Goal: Task Accomplishment & Management: Use online tool/utility

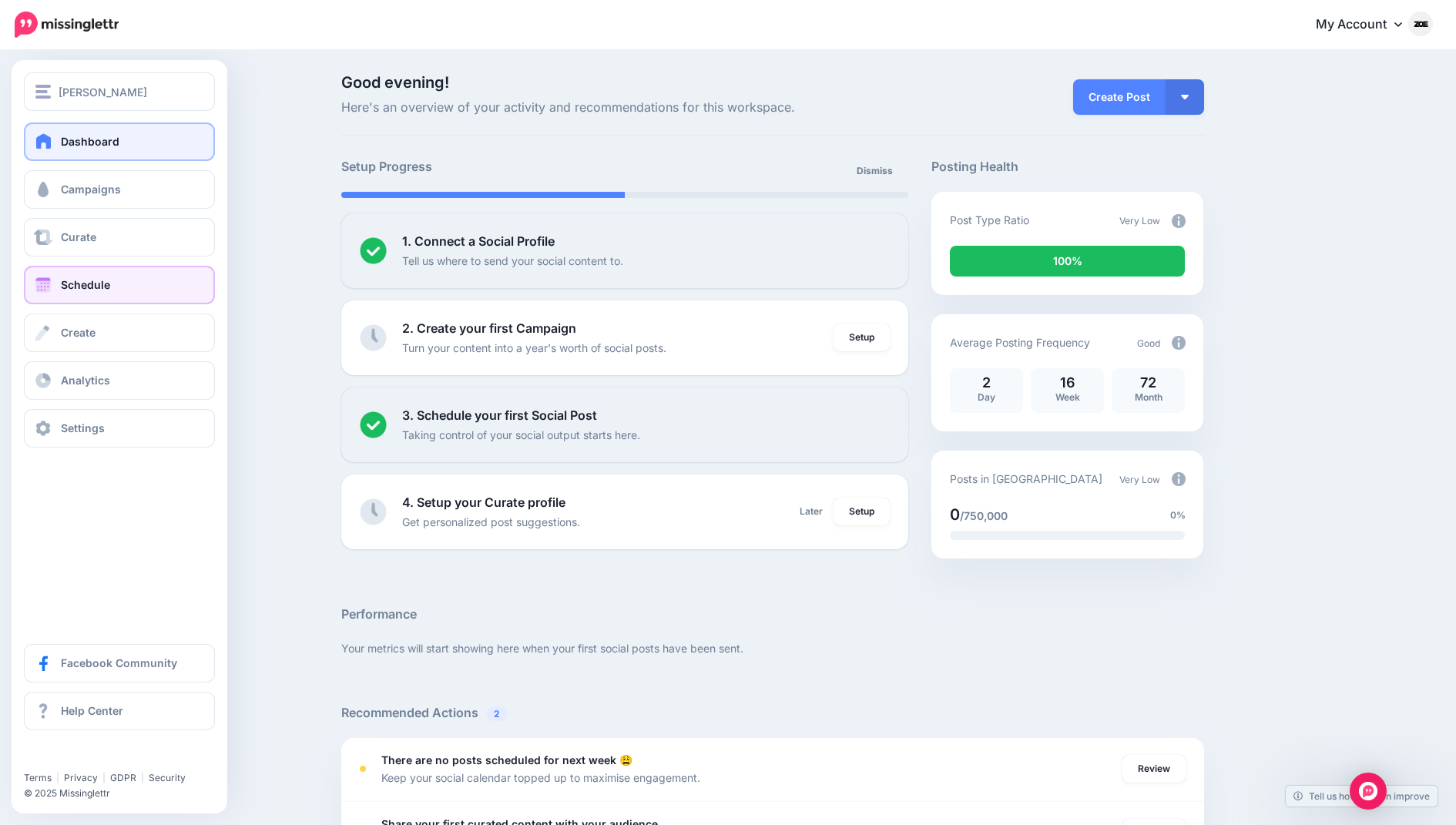
click at [56, 295] on link "Schedule" at bounding box center [120, 285] width 191 height 38
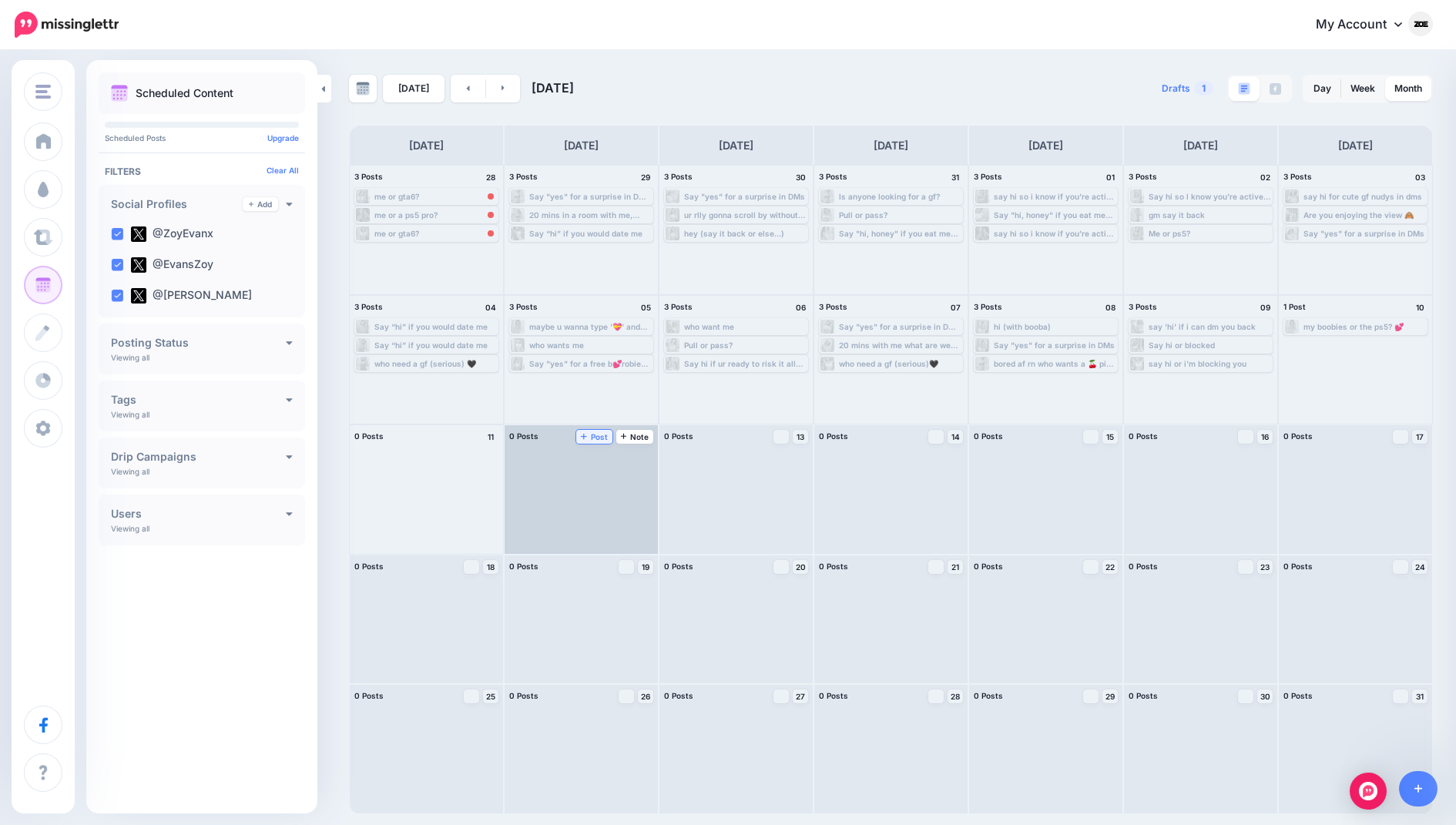
click at [598, 433] on span "Post" at bounding box center [595, 437] width 27 height 8
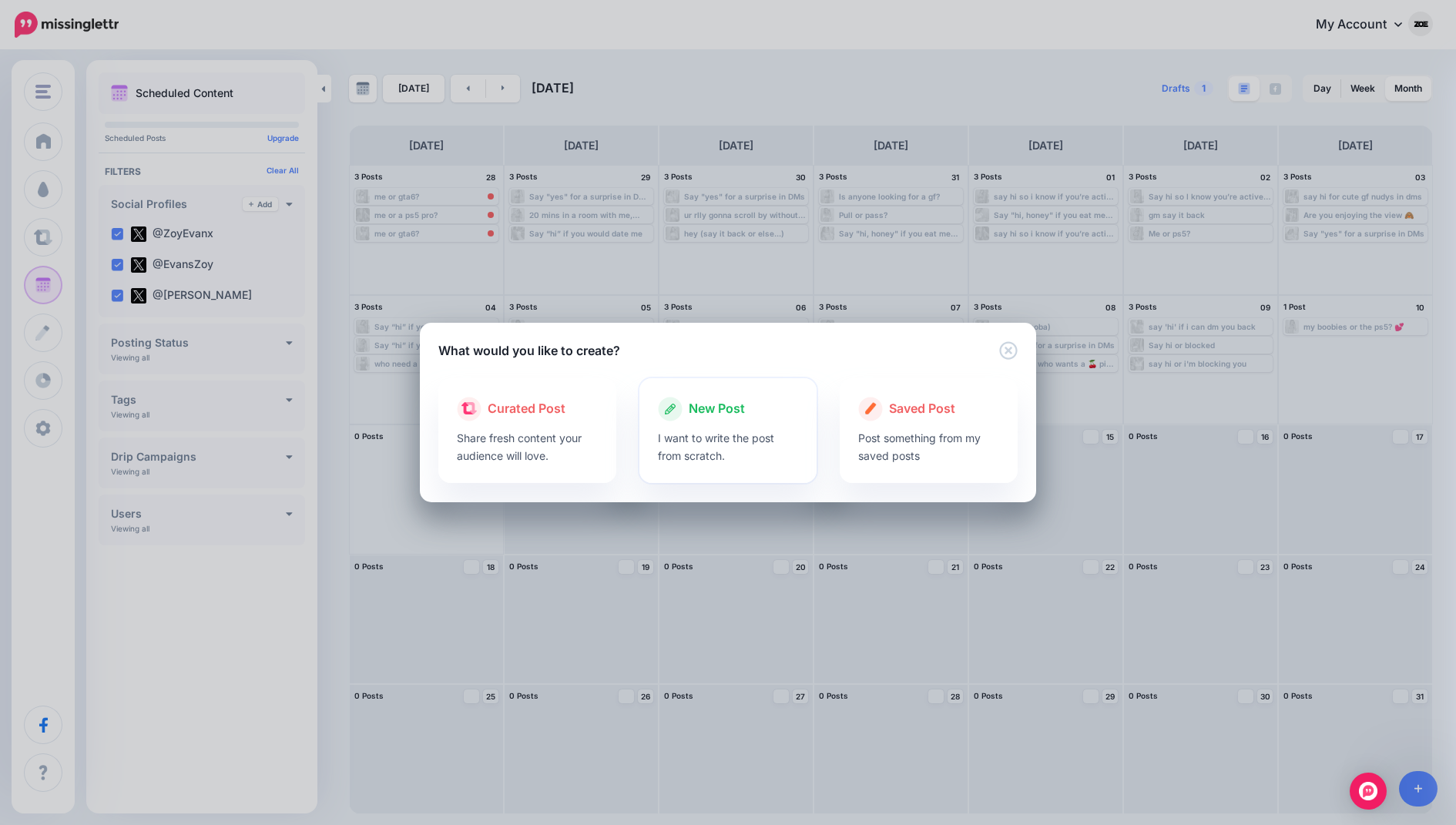
click at [703, 428] on div at bounding box center [728, 425] width 141 height 8
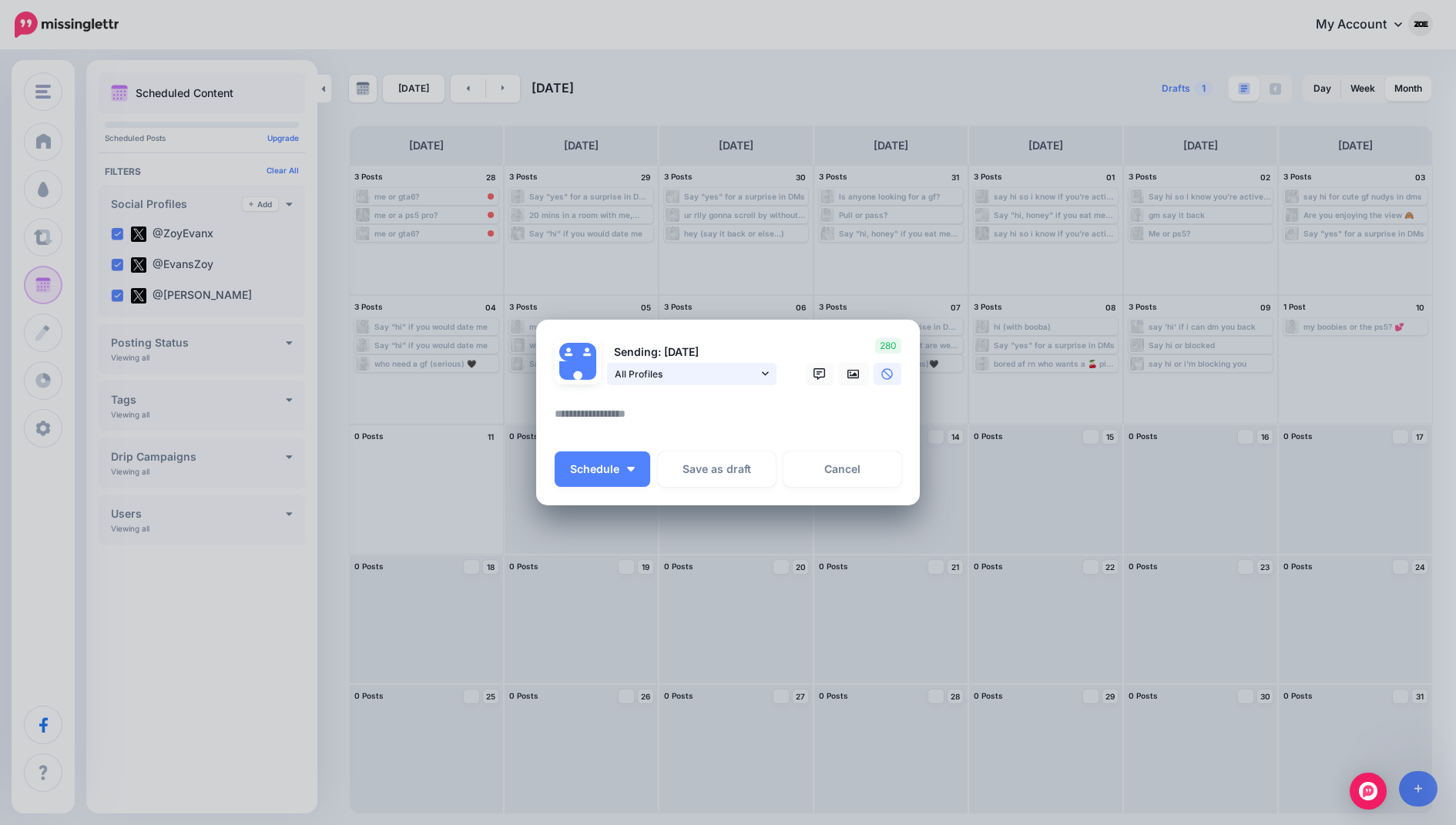
click at [641, 380] on span "All Profiles" at bounding box center [686, 374] width 143 height 16
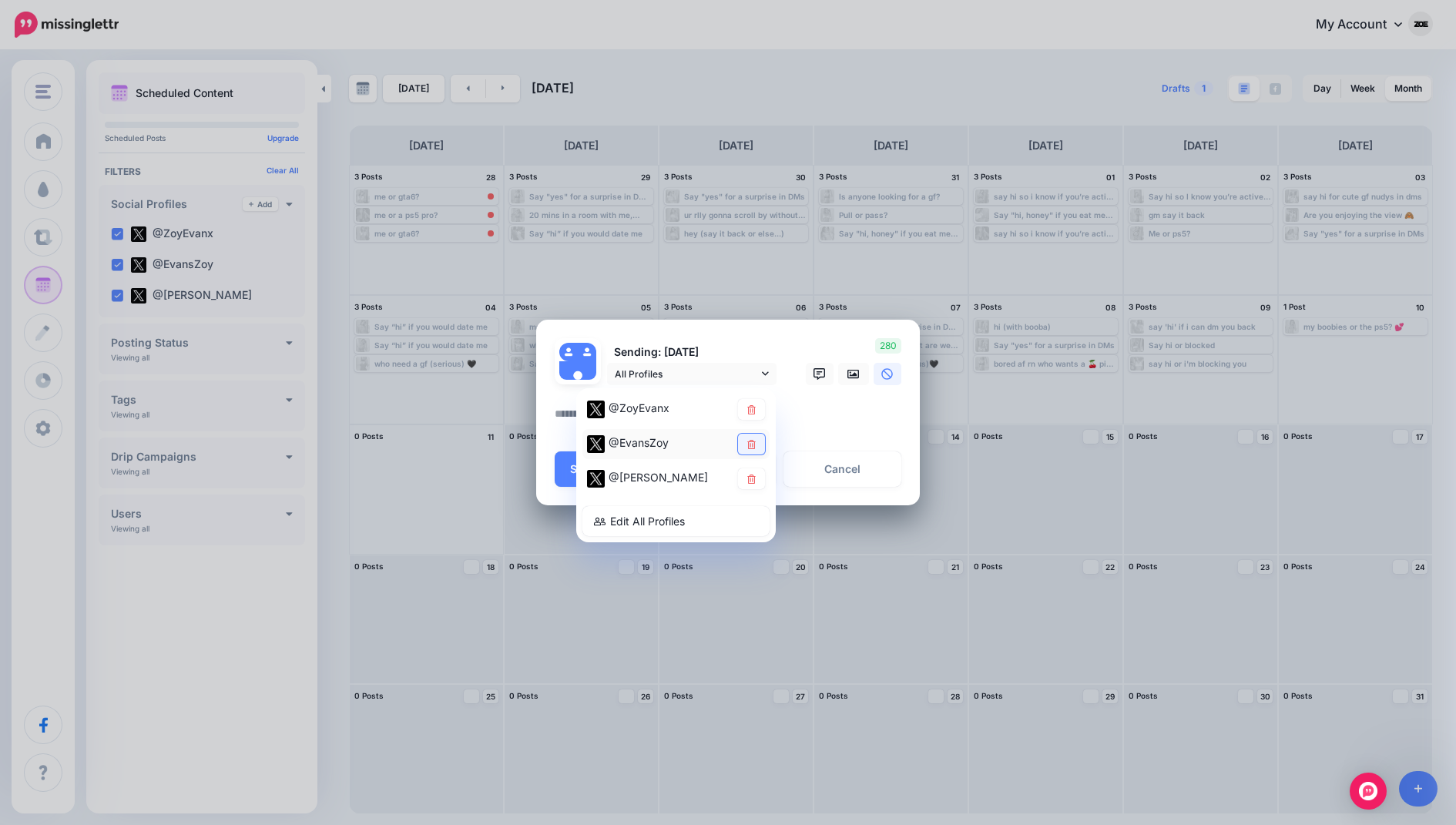
click at [745, 446] on icon at bounding box center [751, 444] width 12 height 9
click at [756, 478] on icon at bounding box center [751, 479] width 12 height 9
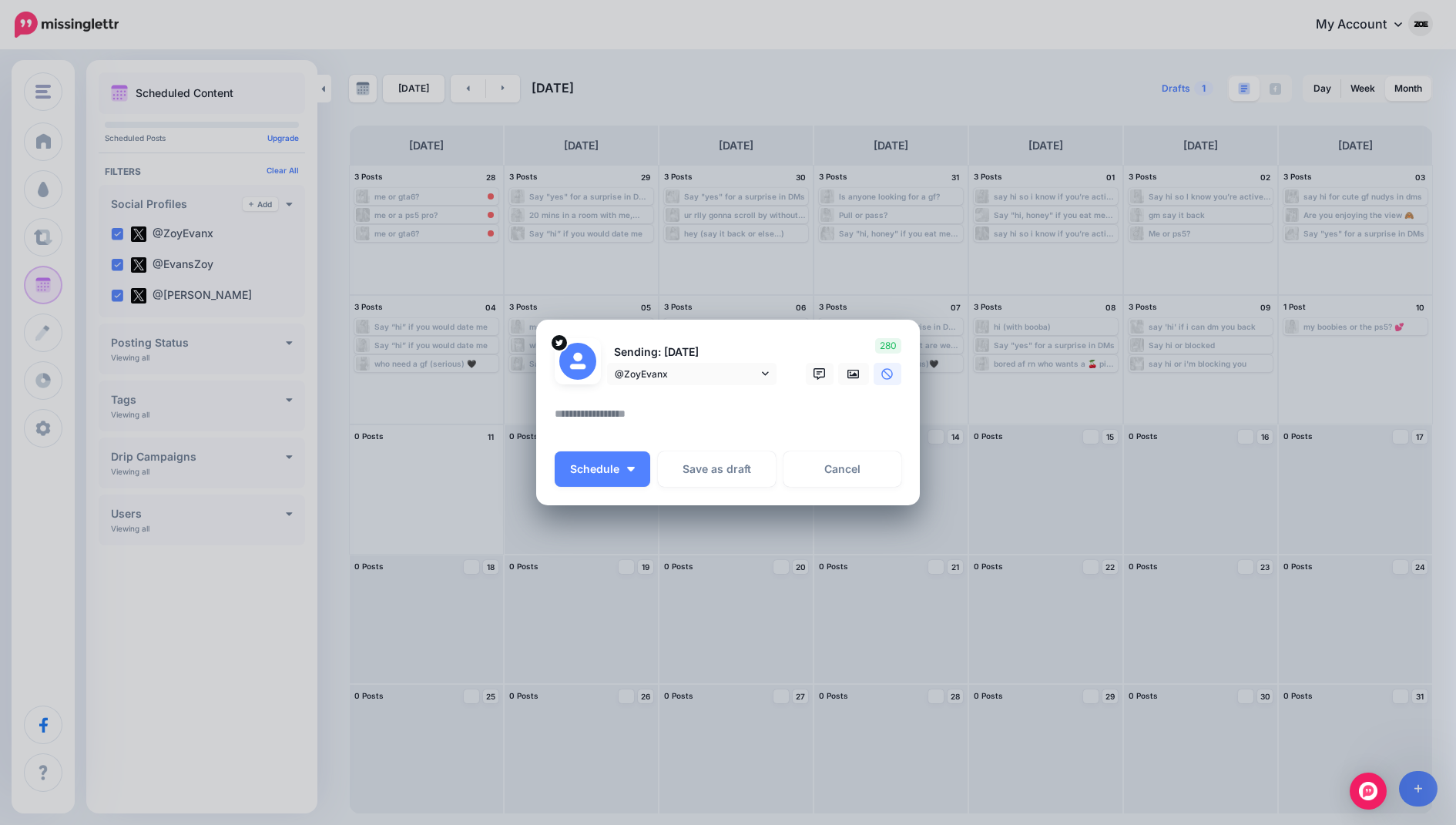
click at [745, 413] on textarea at bounding box center [731, 420] width 354 height 30
click at [847, 379] on link at bounding box center [853, 373] width 31 height 22
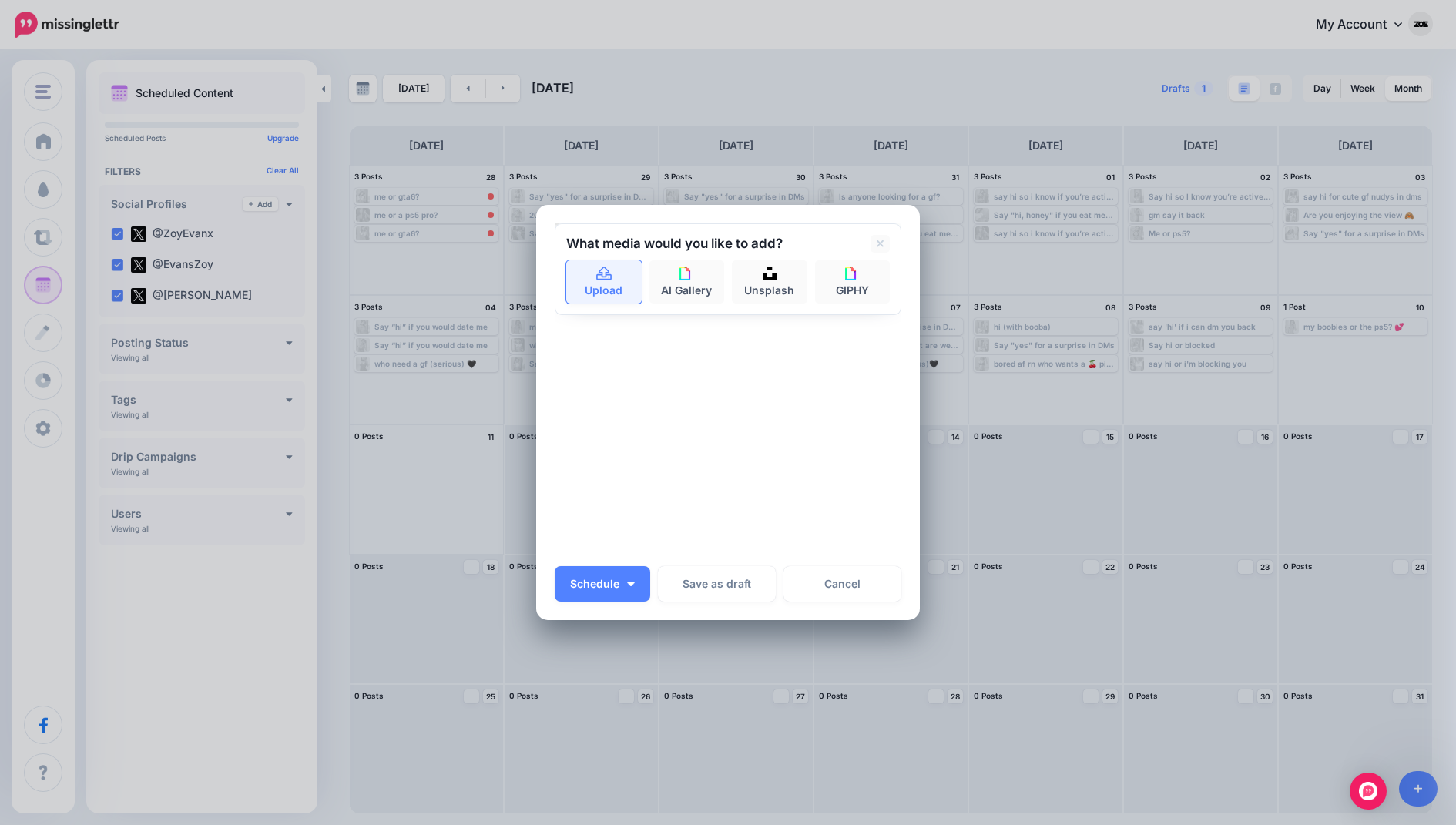
click at [611, 266] on link "Upload" at bounding box center [603, 282] width 76 height 43
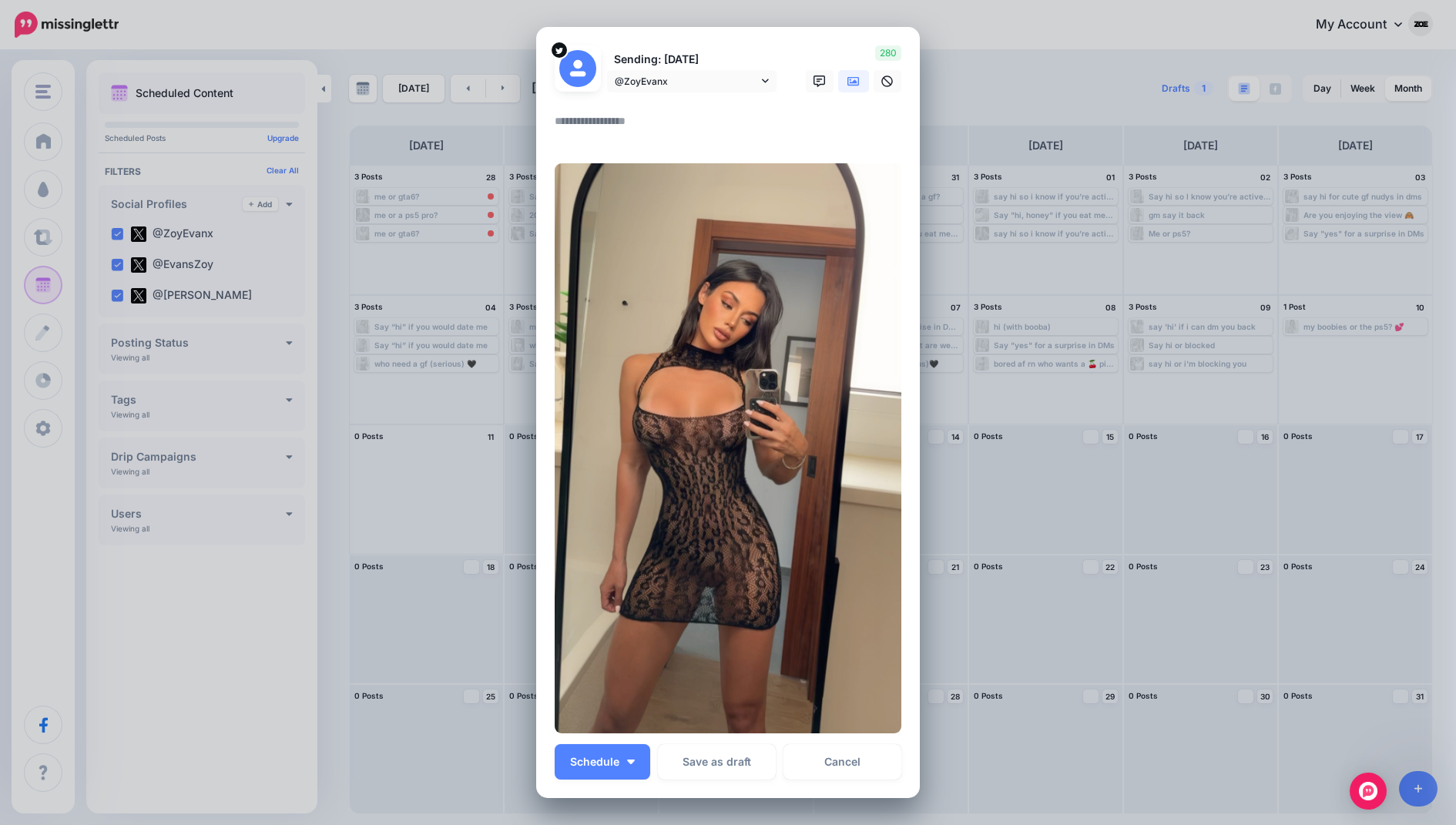
click at [645, 121] on textarea at bounding box center [731, 127] width 354 height 30
paste textarea "**********"
type textarea "**********"
click at [625, 767] on button "Schedule" at bounding box center [602, 762] width 96 height 36
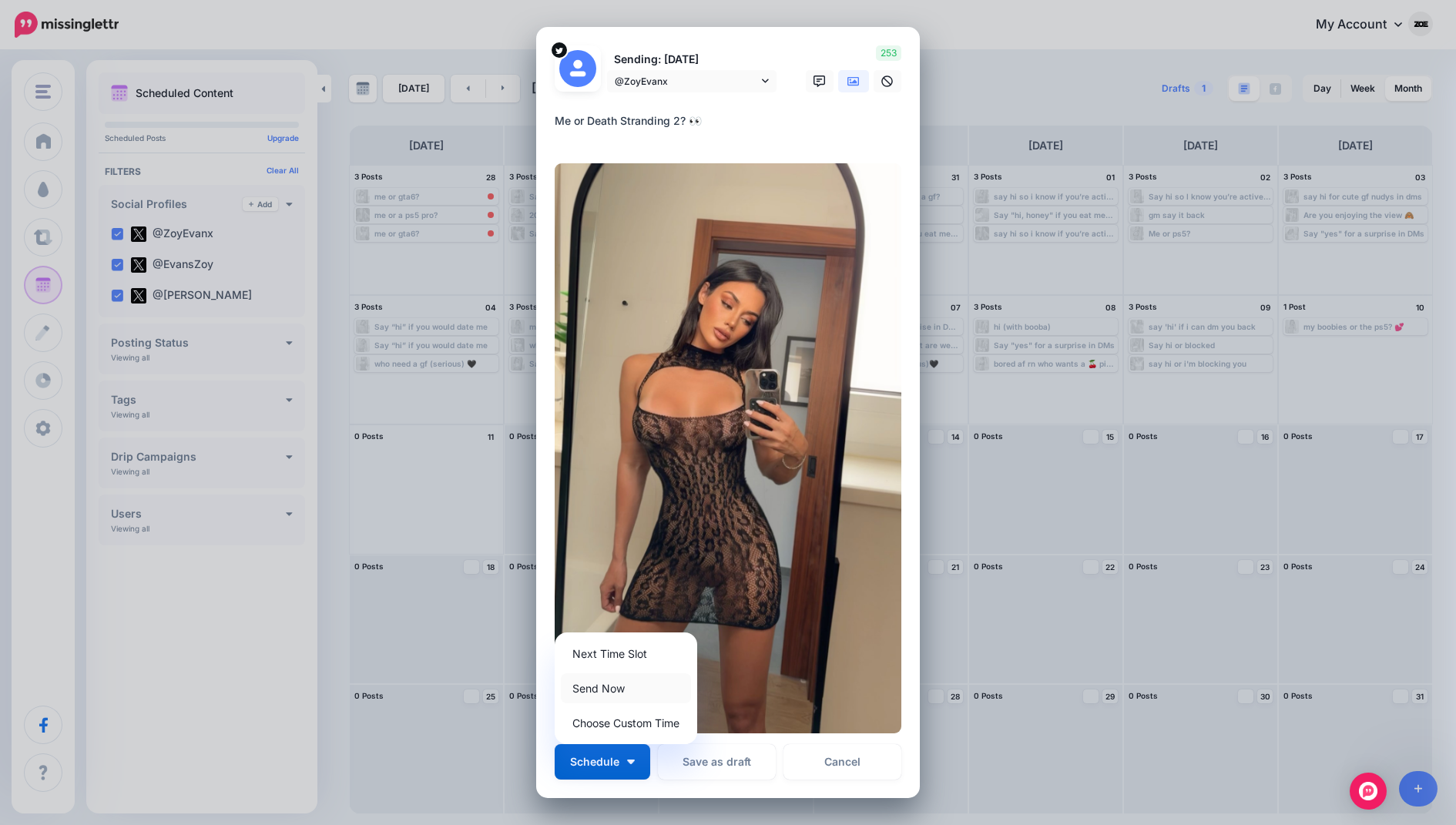
click at [645, 689] on link "Send Now" at bounding box center [626, 688] width 130 height 30
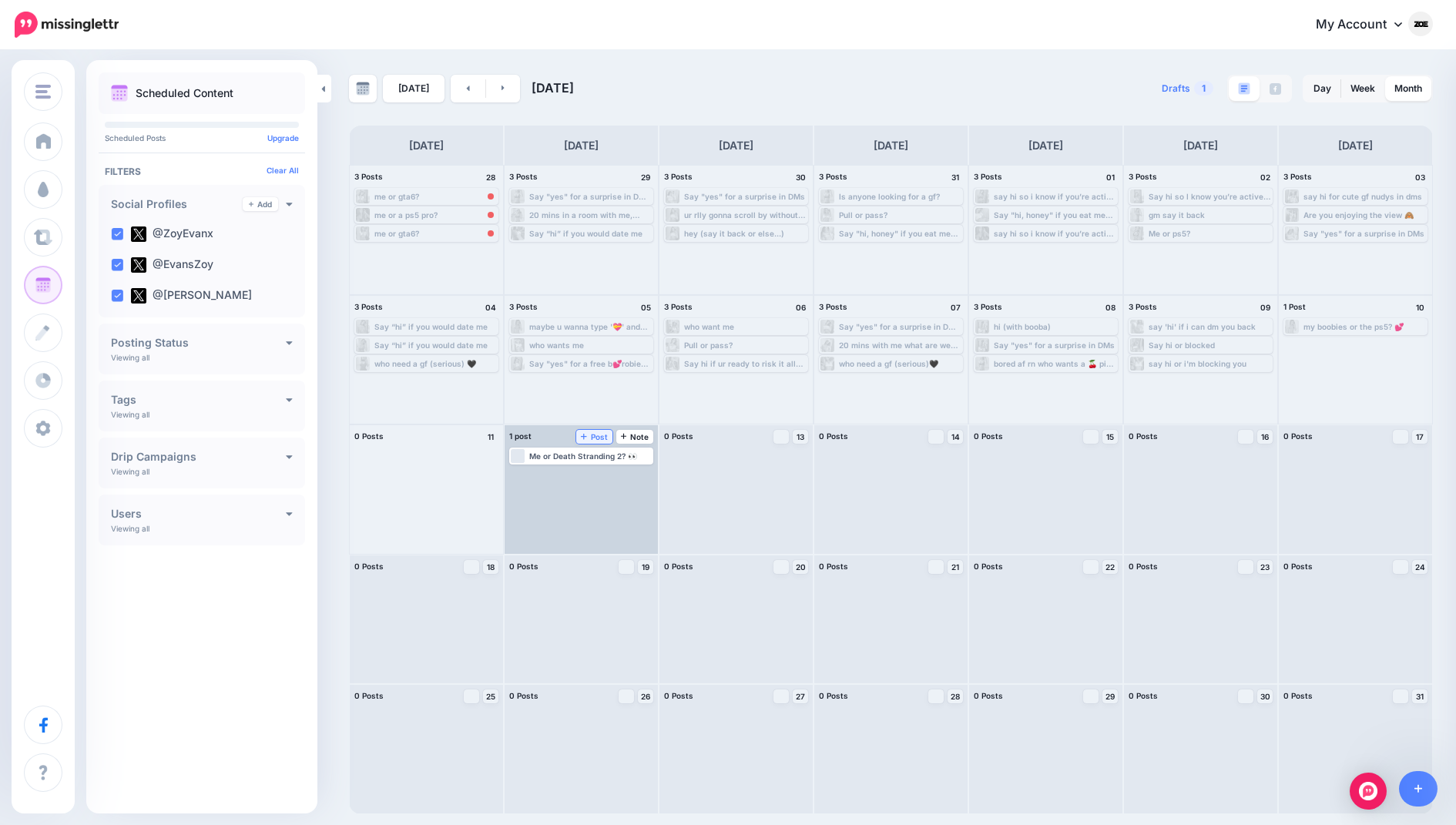
click at [599, 436] on span "Post" at bounding box center [595, 437] width 27 height 8
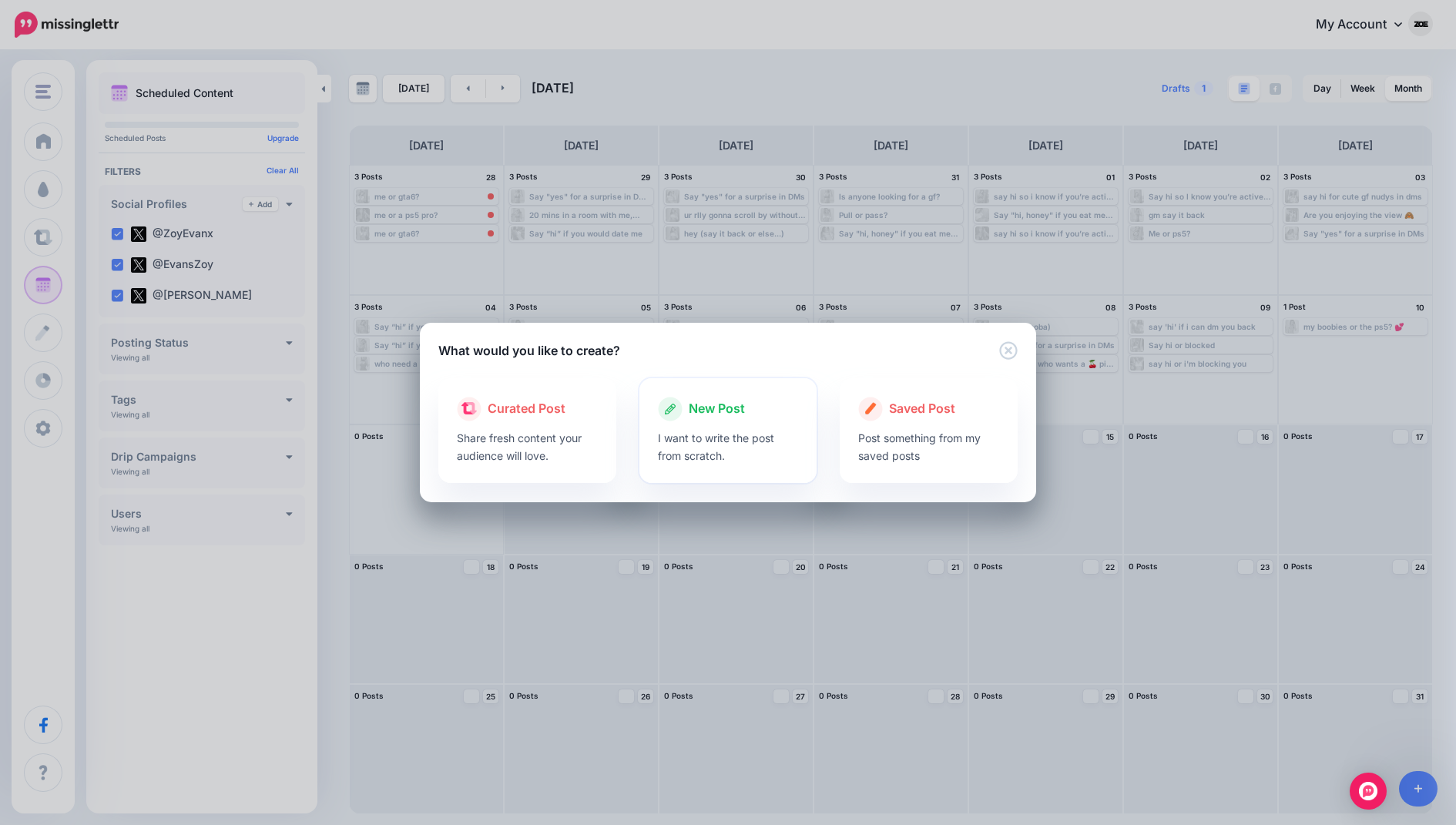
click at [755, 422] on div at bounding box center [728, 425] width 141 height 8
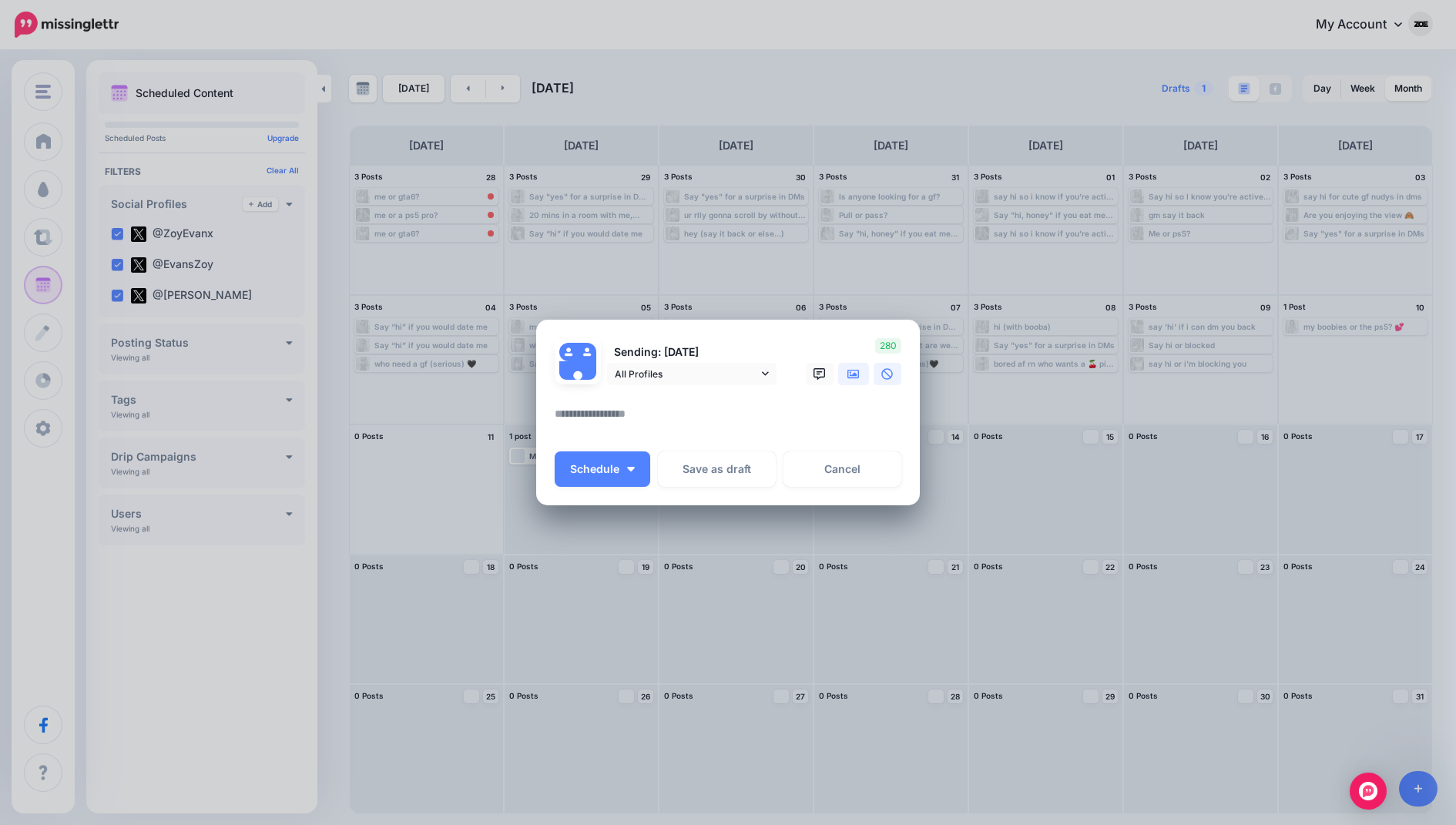
click at [852, 371] on icon at bounding box center [853, 374] width 12 height 12
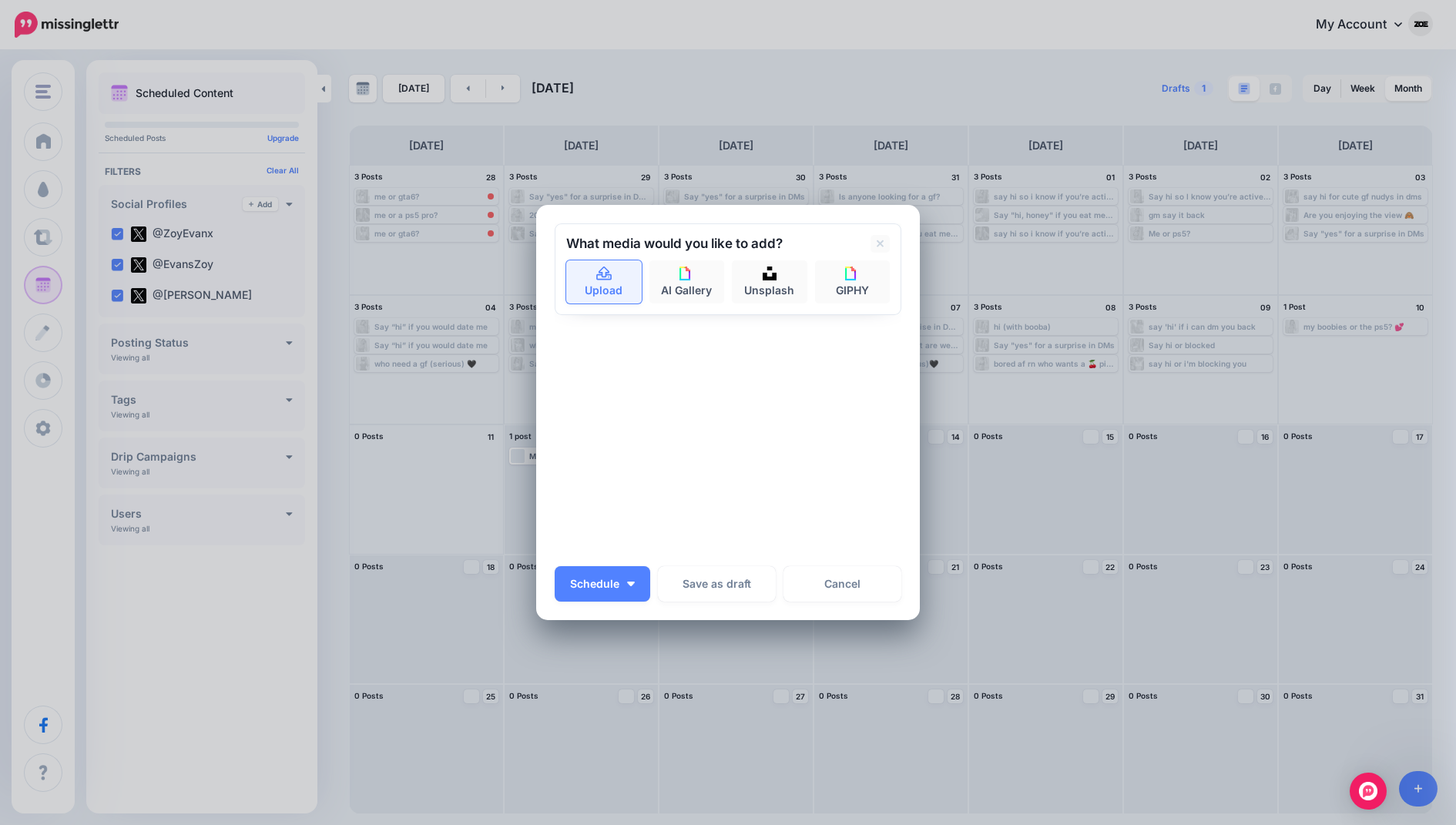
click at [623, 287] on link "Upload" at bounding box center [603, 282] width 76 height 43
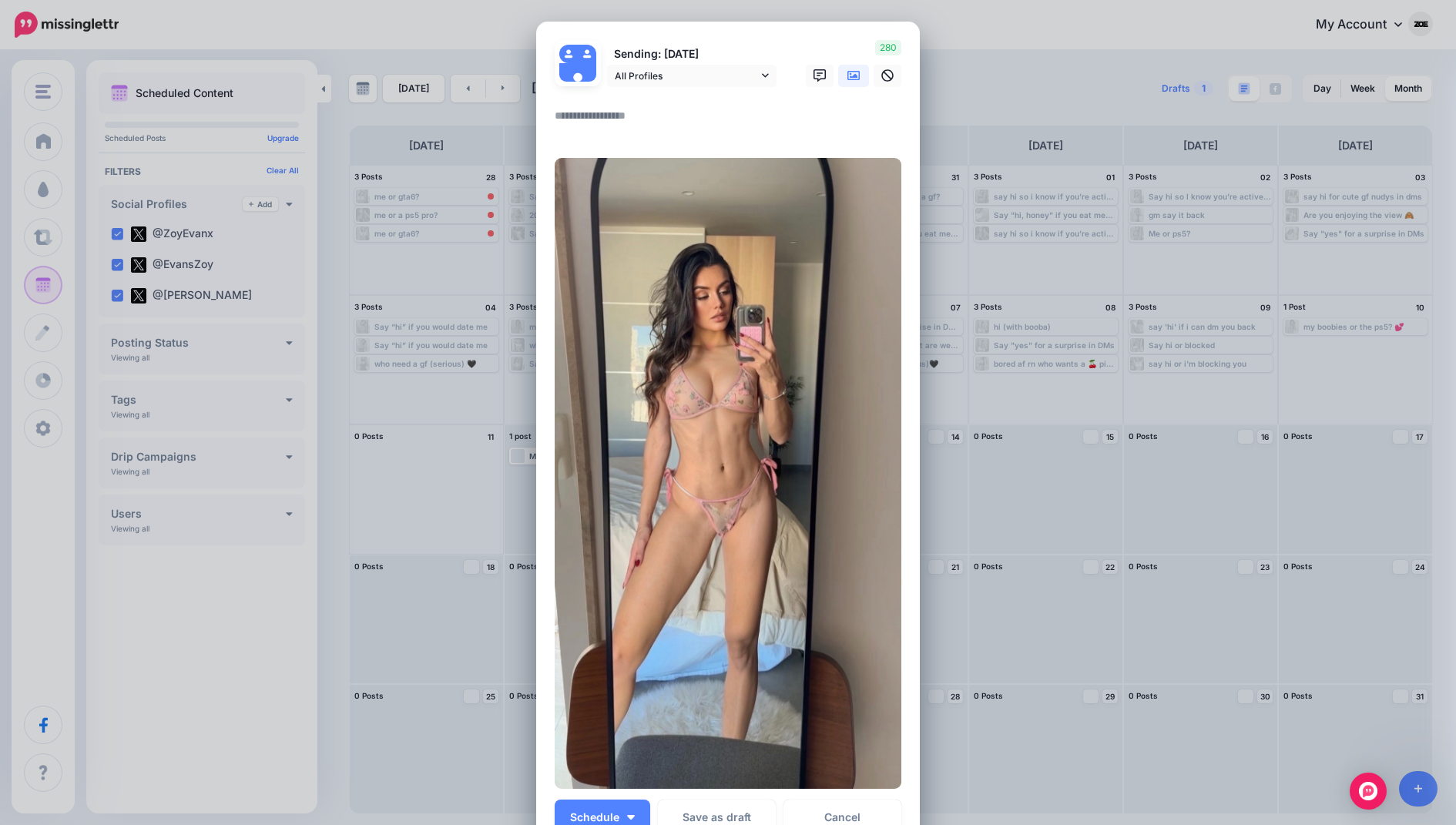
click at [642, 131] on textarea at bounding box center [731, 121] width 354 height 30
type textarea "**********"
click at [759, 79] on link "All Profiles" at bounding box center [692, 75] width 170 height 22
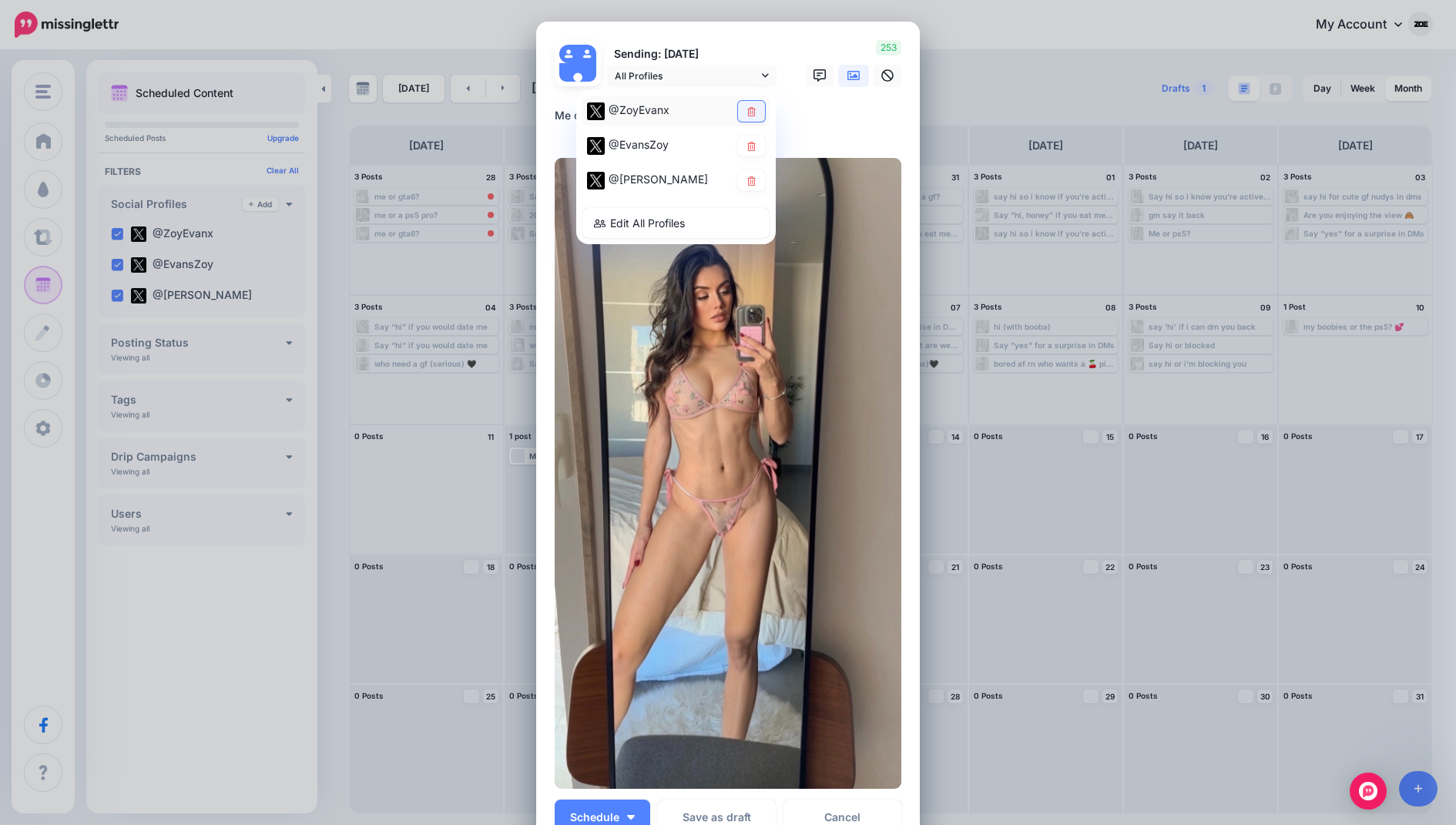
click at [750, 117] on link at bounding box center [752, 111] width 27 height 21
click at [755, 184] on icon at bounding box center [751, 180] width 12 height 9
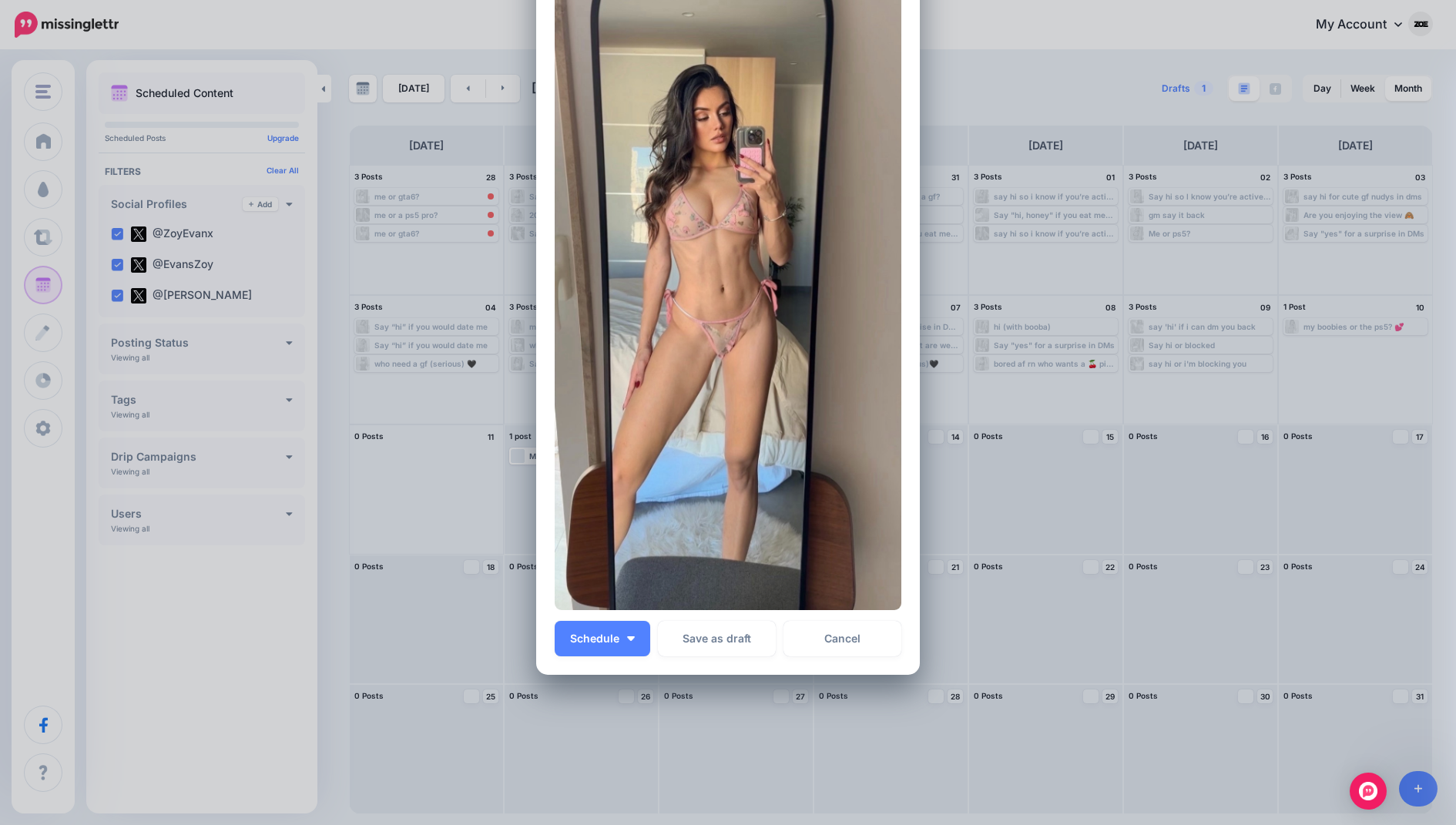
scroll to position [194, 0]
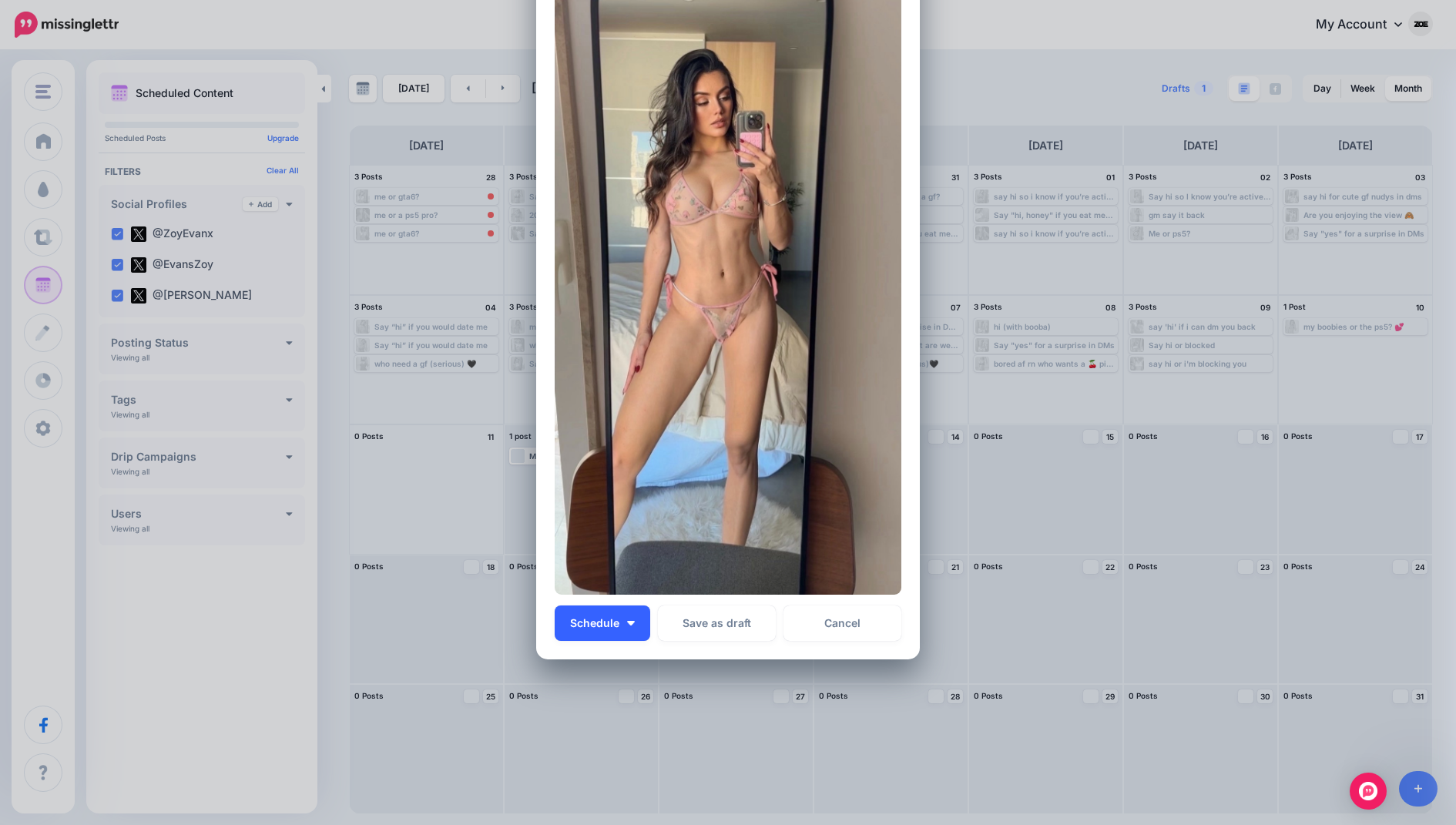
click at [609, 627] on span "Schedule" at bounding box center [595, 623] width 49 height 11
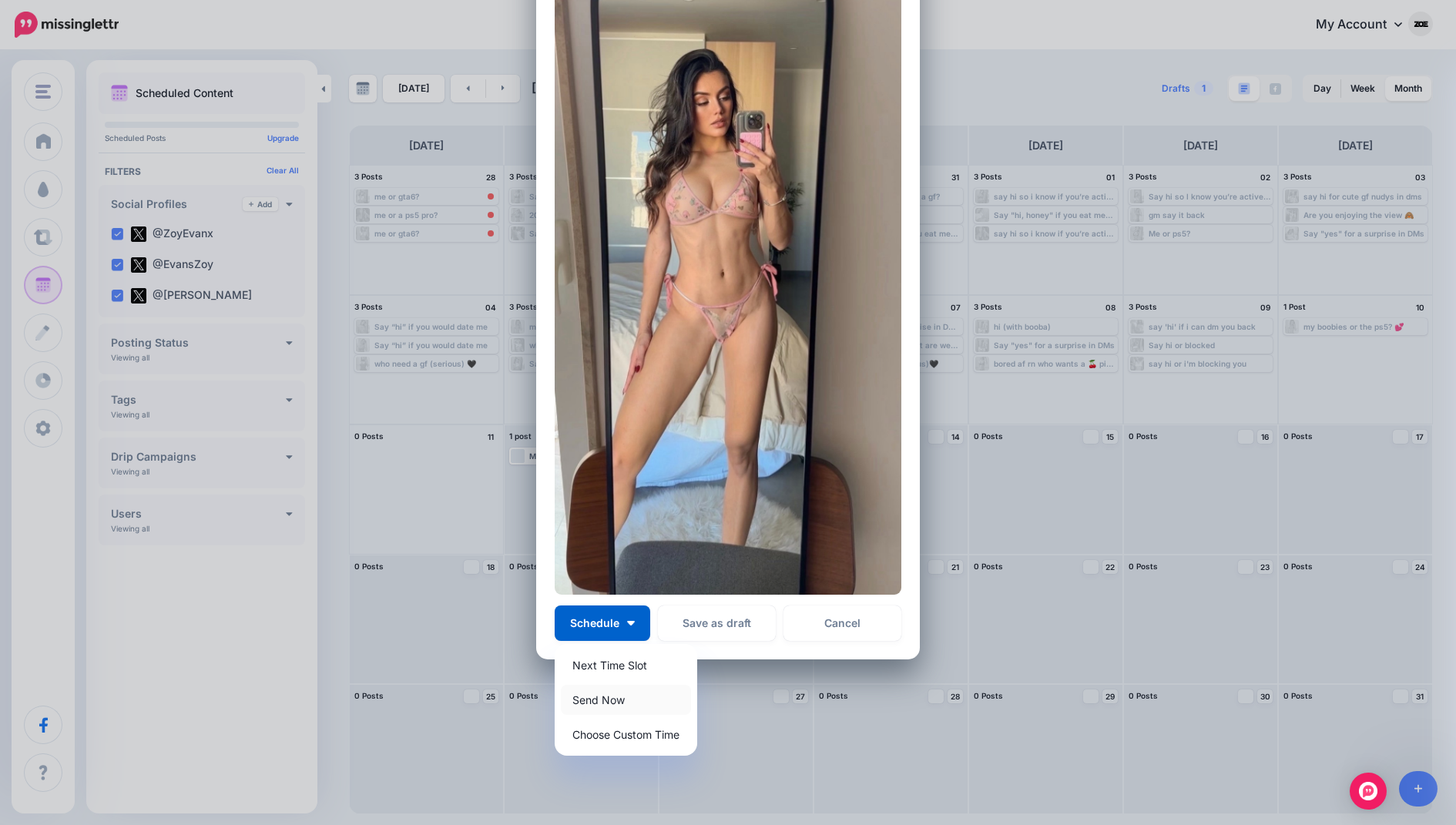
click at [644, 688] on link "Send Now" at bounding box center [626, 700] width 130 height 30
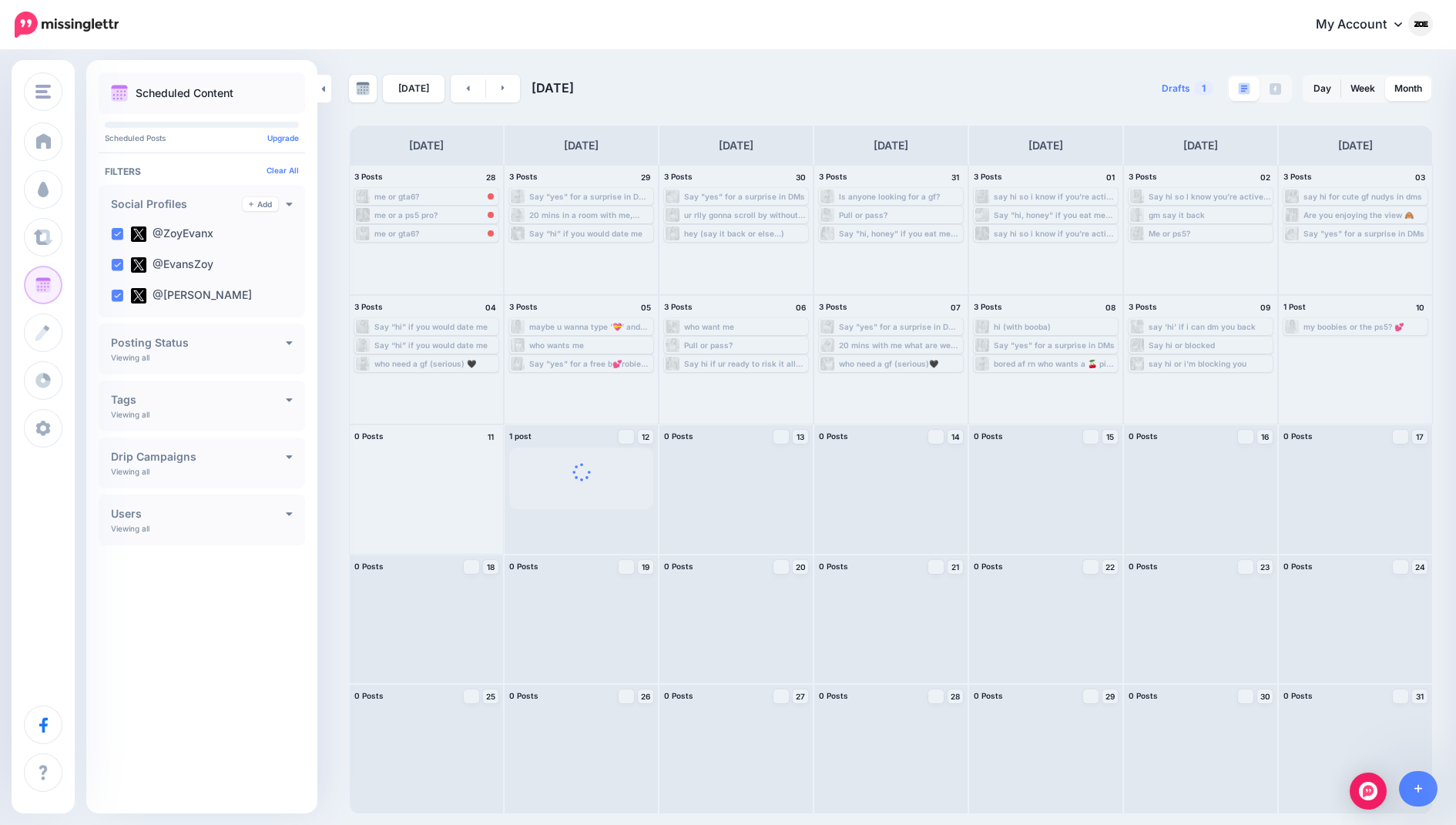
scroll to position [0, 0]
